Goal: Task Accomplishment & Management: Manage account settings

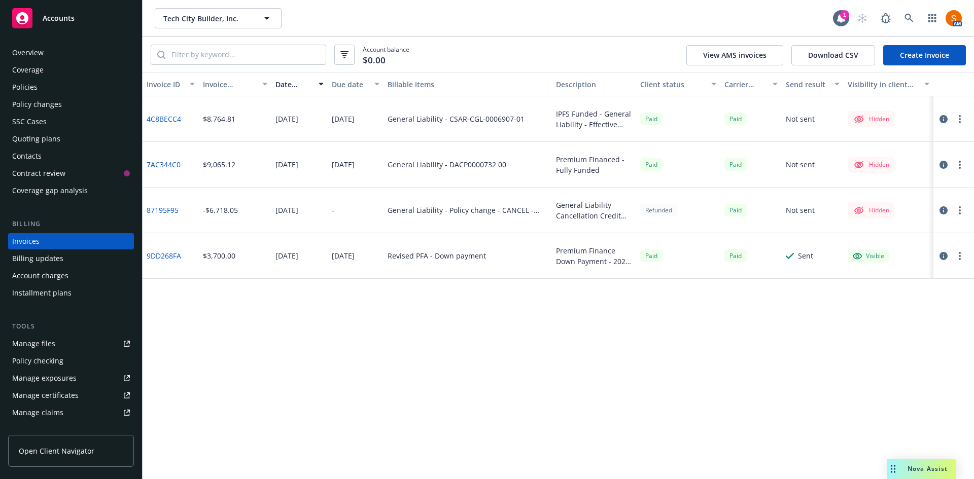
scroll to position [56, 0]
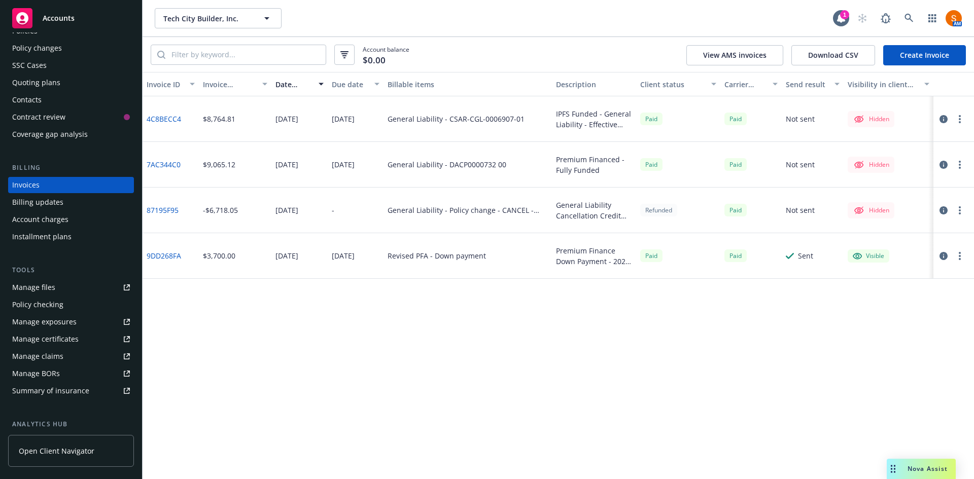
click at [921, 474] on div "Nova Assist" at bounding box center [921, 469] width 69 height 20
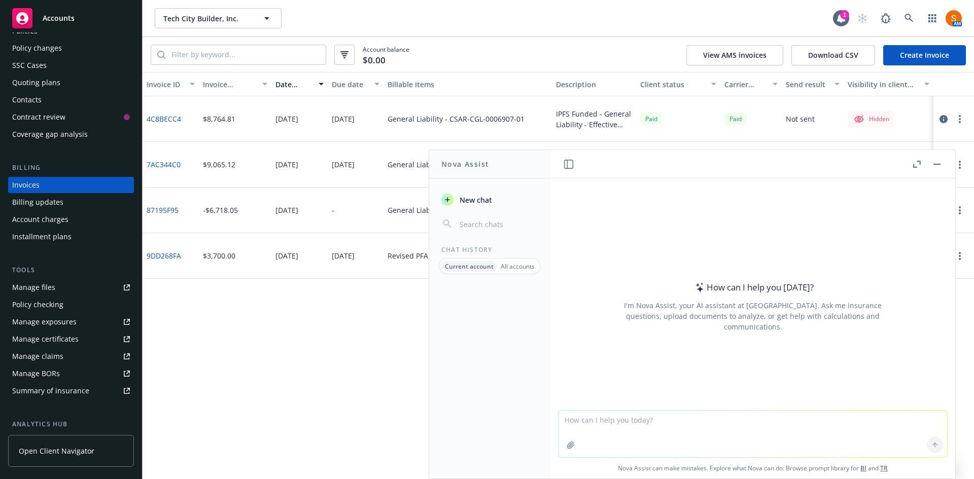
click at [616, 421] on textarea at bounding box center [752, 434] width 389 height 47
type textarea "What is a business travel accident policy"
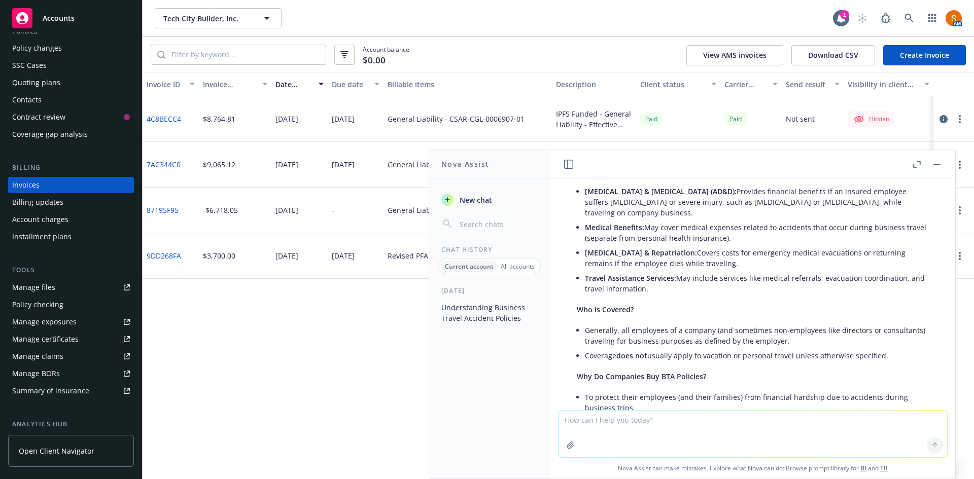
scroll to position [97, 0]
click at [912, 14] on icon at bounding box center [908, 18] width 9 height 9
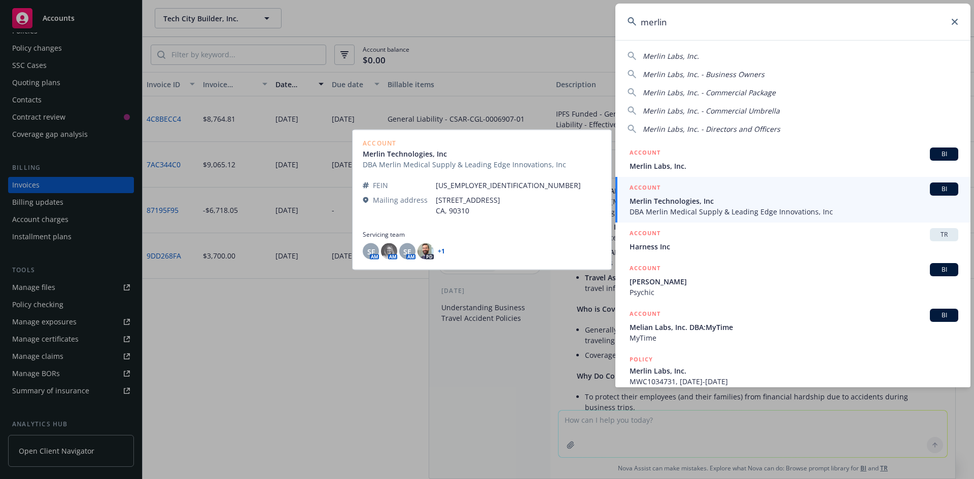
type input "merlin"
click at [699, 209] on span "DBA Merlin Medical Supply & Leading Edge Innovations, Inc" at bounding box center [793, 211] width 329 height 11
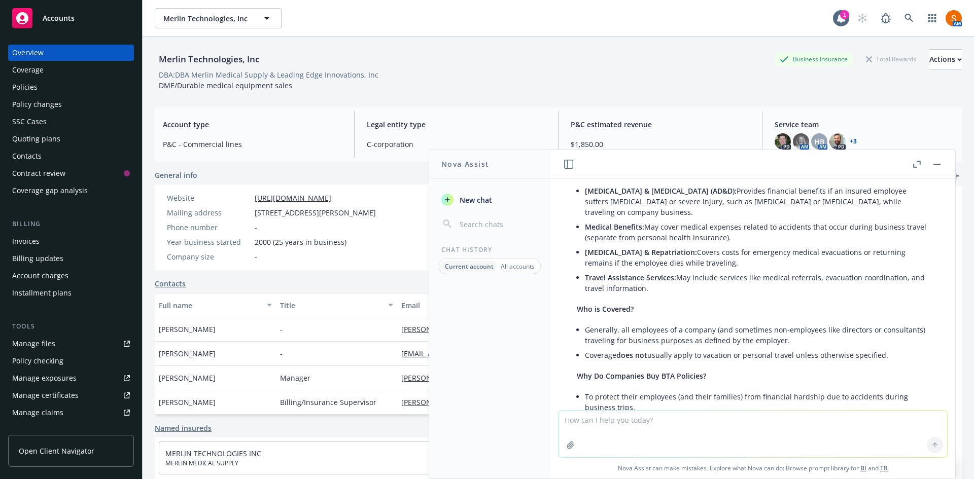
click at [935, 161] on button "button" at bounding box center [937, 164] width 12 height 12
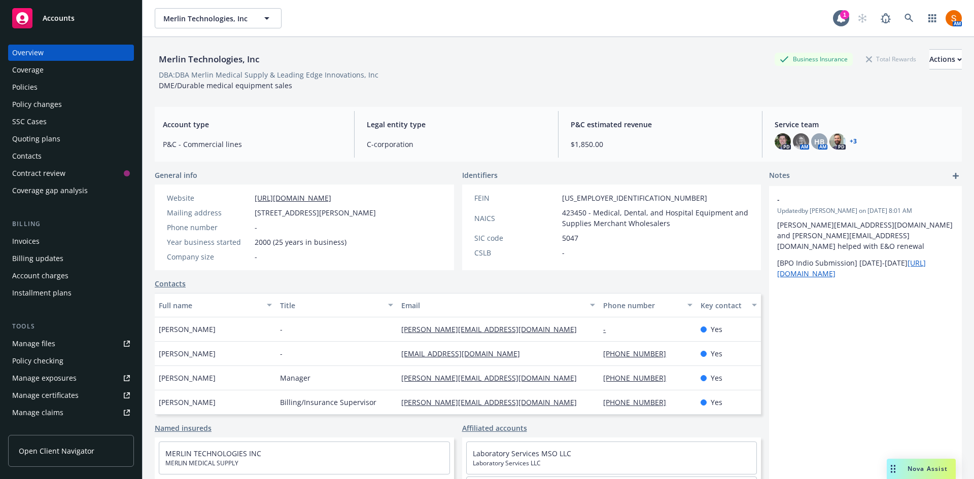
click at [850, 143] on link "+ 3" at bounding box center [853, 141] width 7 height 6
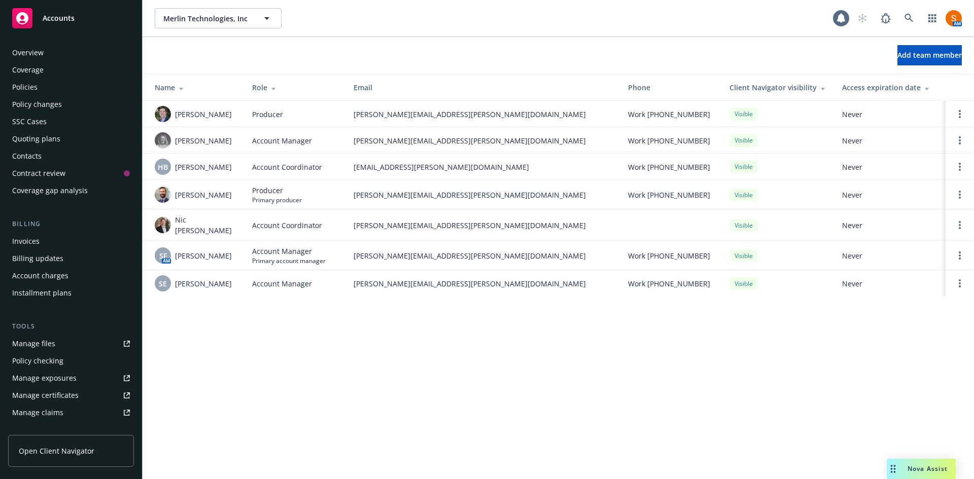
scroll to position [199, 0]
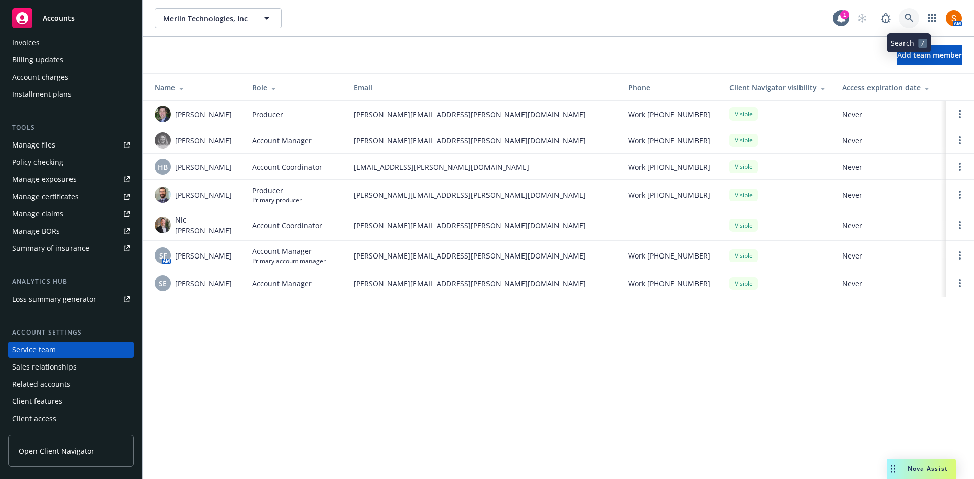
click at [913, 25] on link at bounding box center [909, 18] width 20 height 20
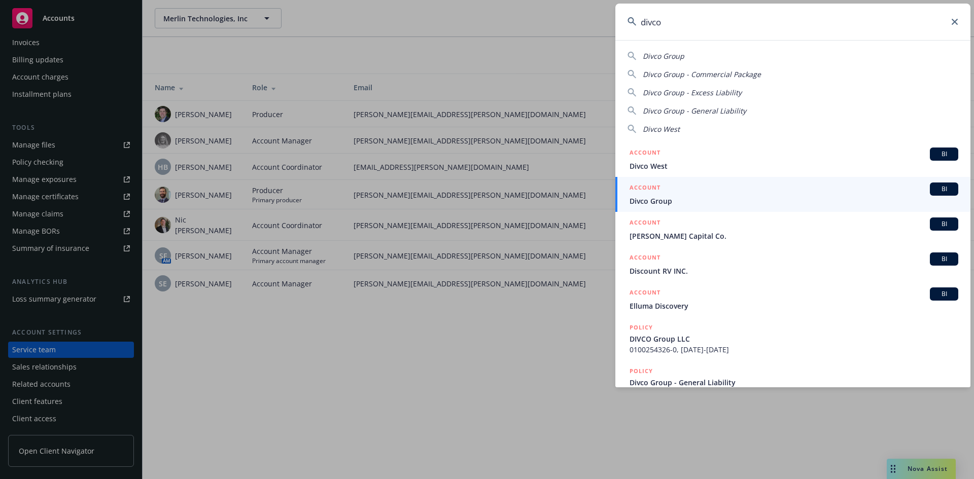
type input "divco"
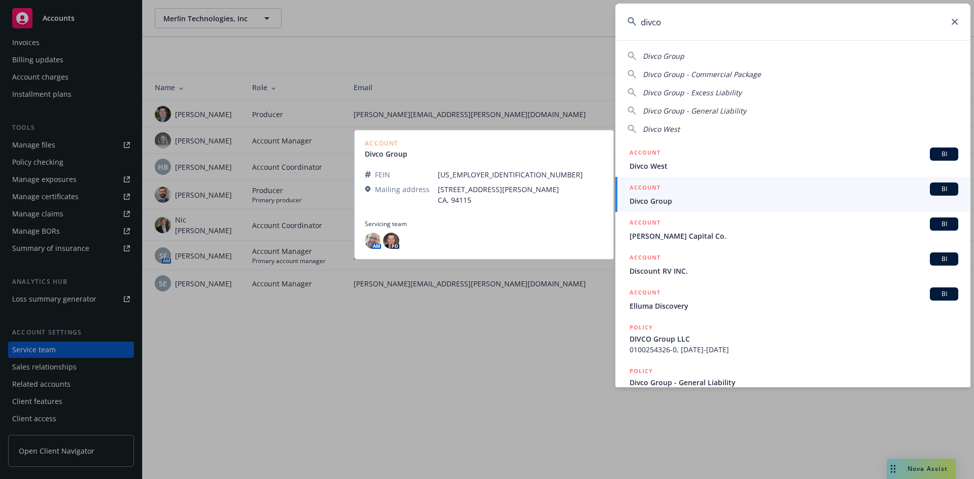
click at [703, 192] on div "ACCOUNT BI" at bounding box center [793, 189] width 329 height 13
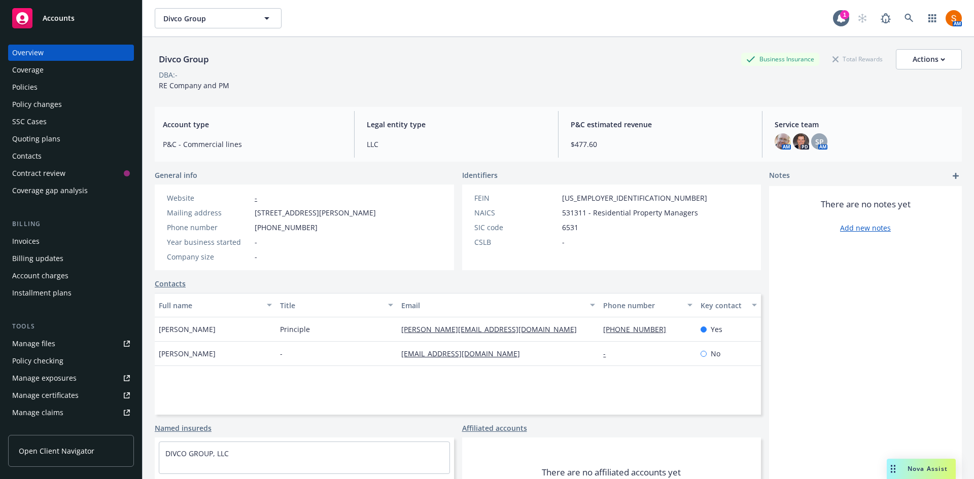
click at [42, 92] on div "Policies" at bounding box center [71, 87] width 118 height 16
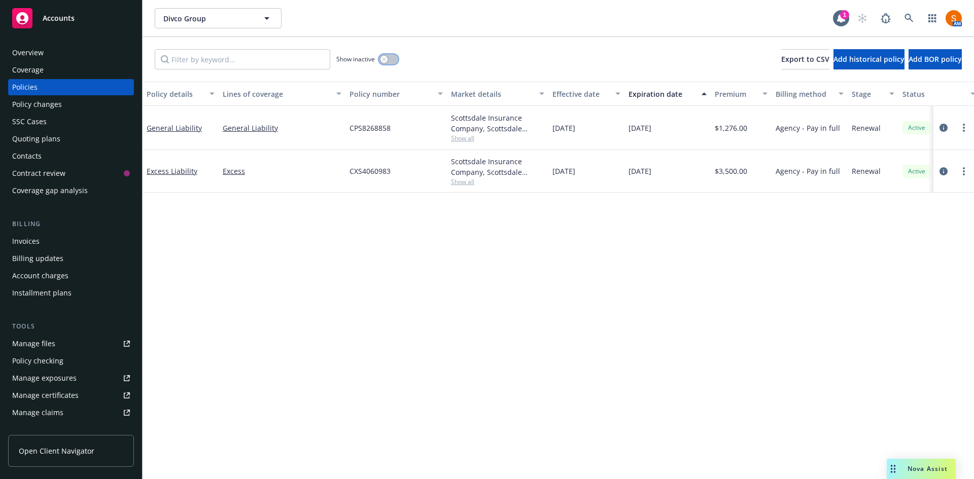
click at [387, 63] on button "button" at bounding box center [388, 59] width 19 height 10
